Goal: Register for event/course

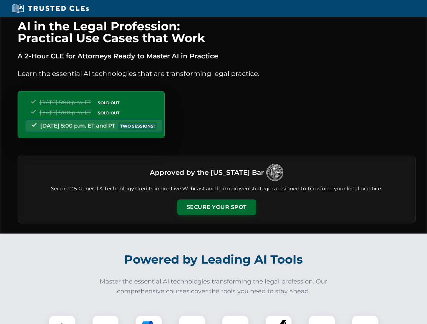
click at [216, 207] on button "Secure Your Spot" at bounding box center [216, 208] width 79 height 16
click at [62, 320] on img at bounding box center [62, 329] width 20 height 20
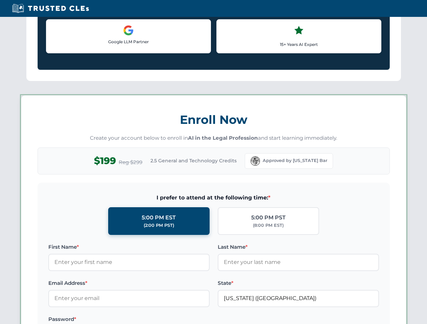
click at [149, 320] on label "Password *" at bounding box center [128, 320] width 161 height 8
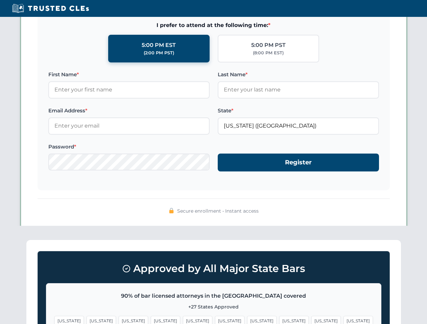
click at [311, 320] on span "[US_STATE]" at bounding box center [325, 321] width 29 height 10
